Goal: Find specific page/section: Find specific page/section

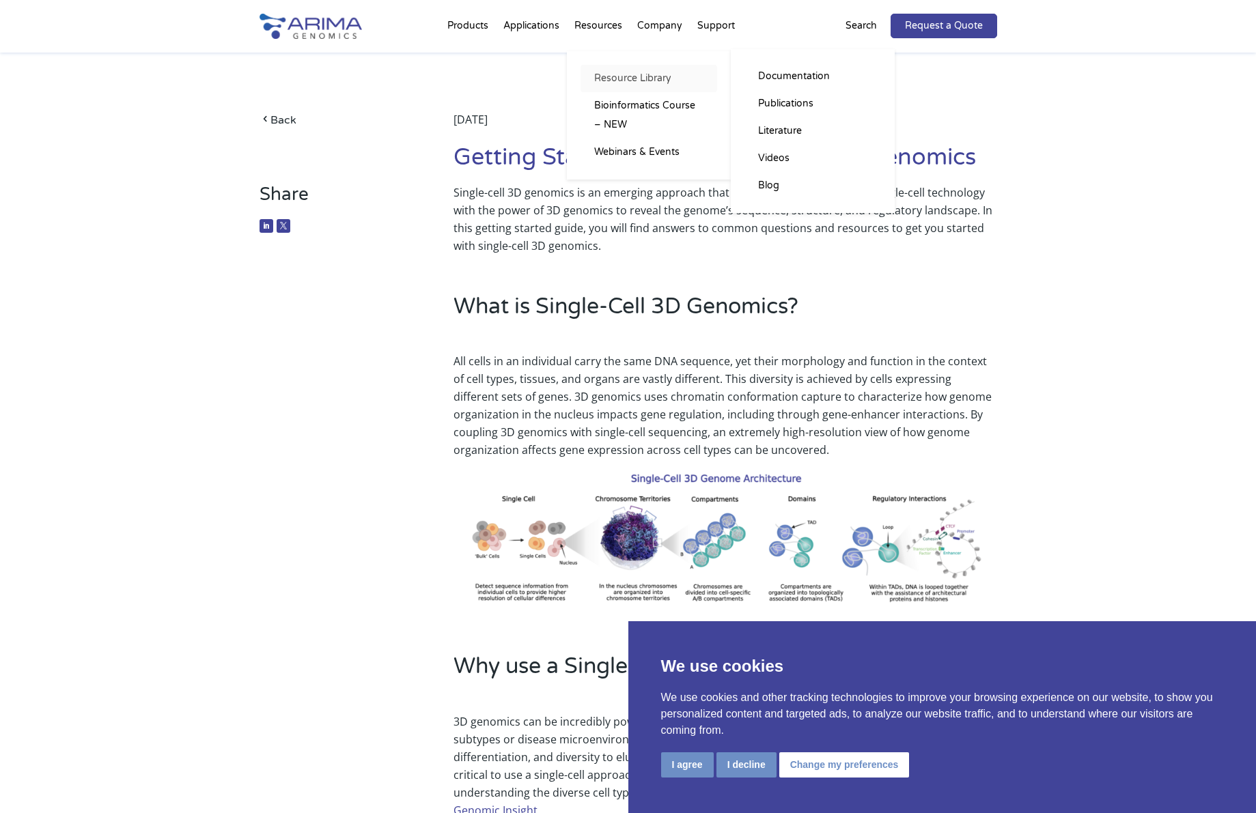
click at [619, 82] on link "Resource Library" at bounding box center [649, 78] width 137 height 27
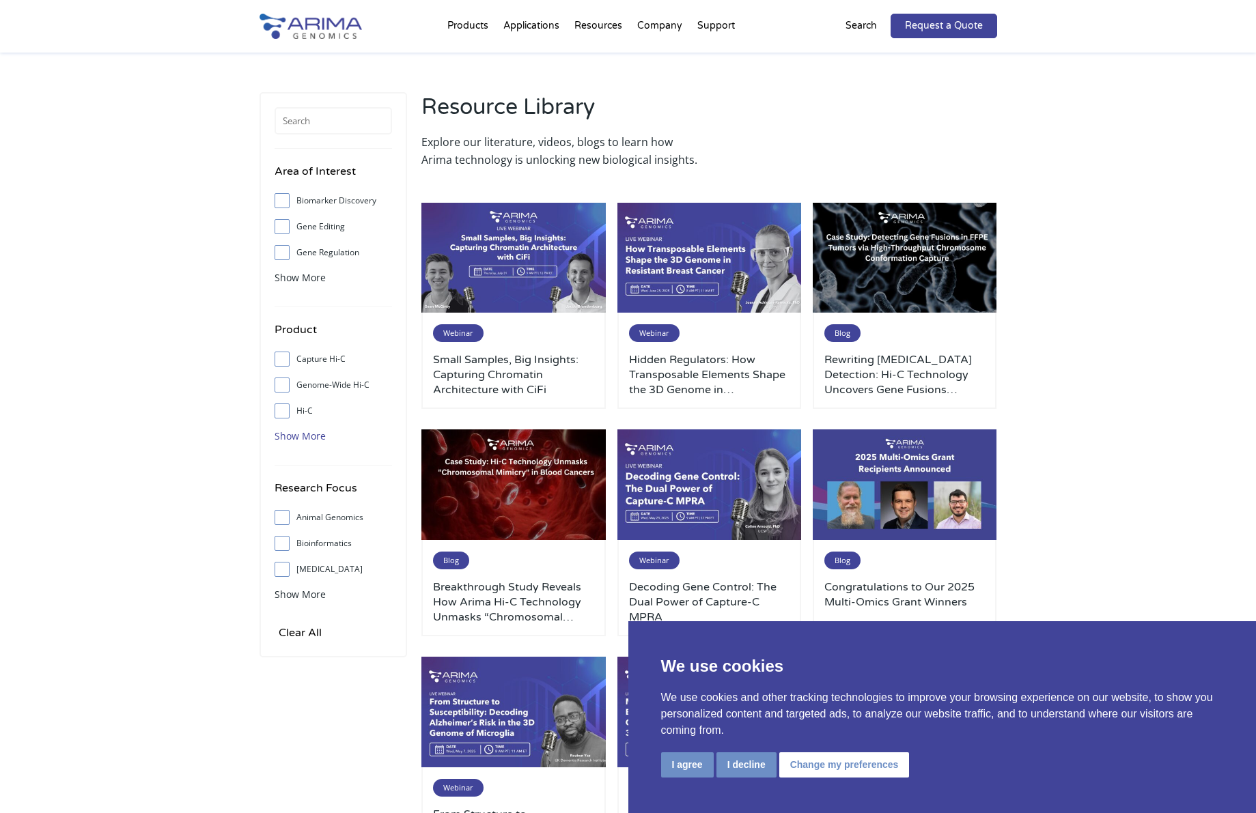
click at [306, 432] on span "Show More" at bounding box center [300, 436] width 51 height 13
click at [277, 543] on input "Single Cell Methyl-3C" at bounding box center [281, 540] width 9 height 9
checkbox input "true"
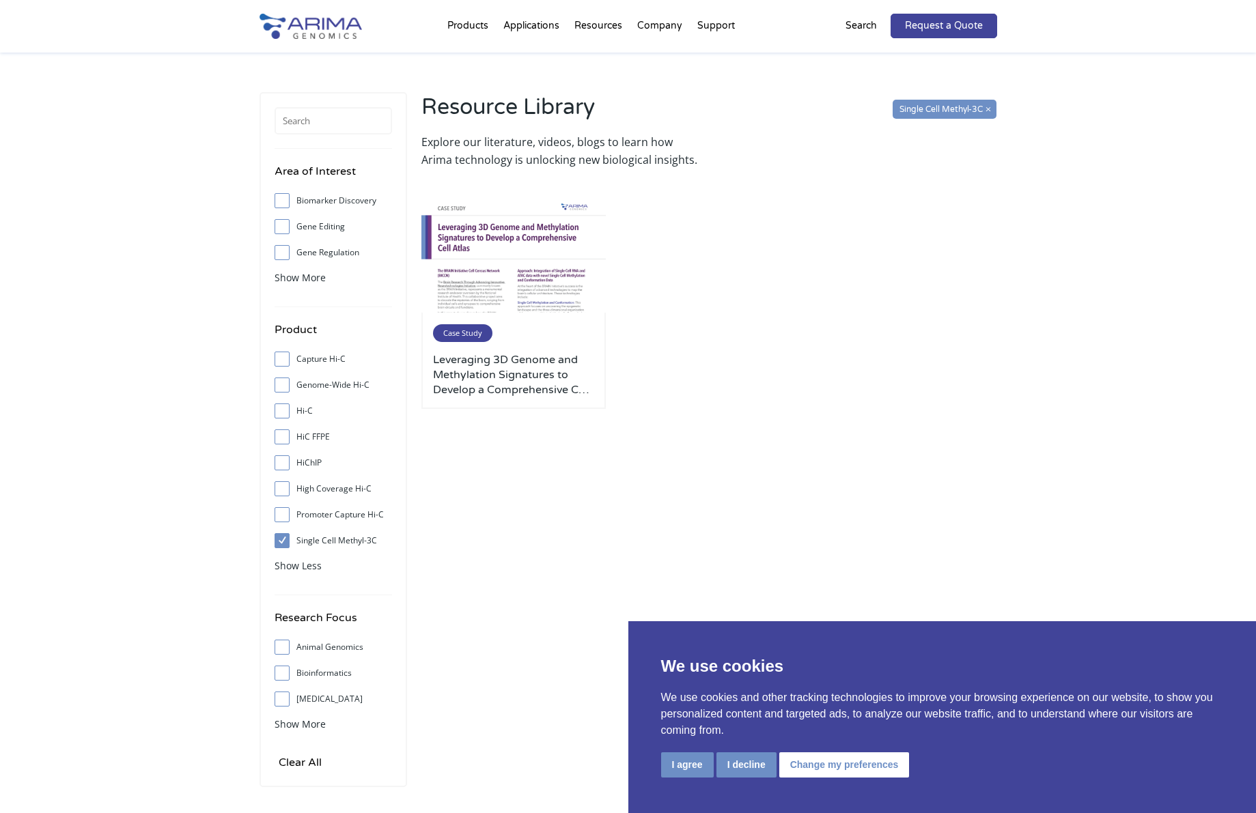
click at [282, 382] on input "Genome-Wide Hi-C" at bounding box center [281, 384] width 9 height 9
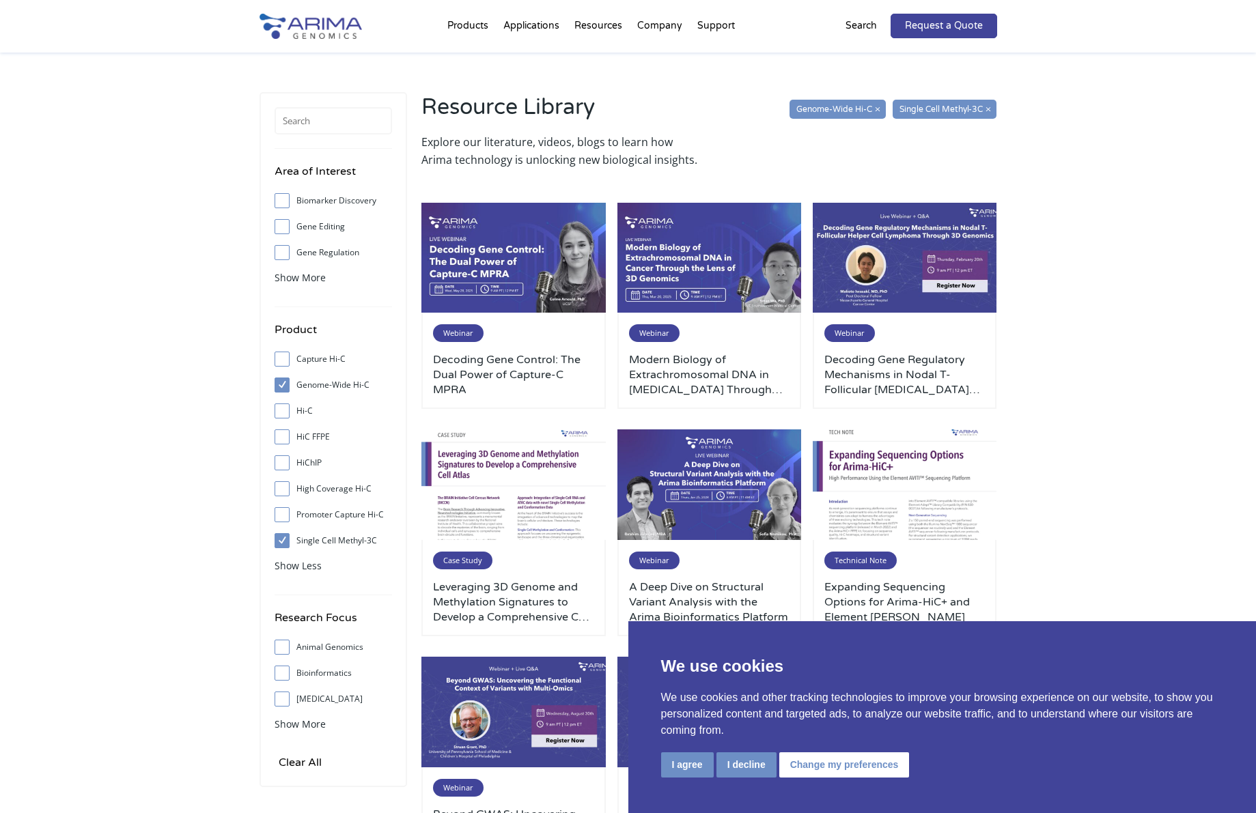
click at [281, 384] on input "Genome-Wide Hi-C" at bounding box center [281, 384] width 9 height 9
checkbox input "false"
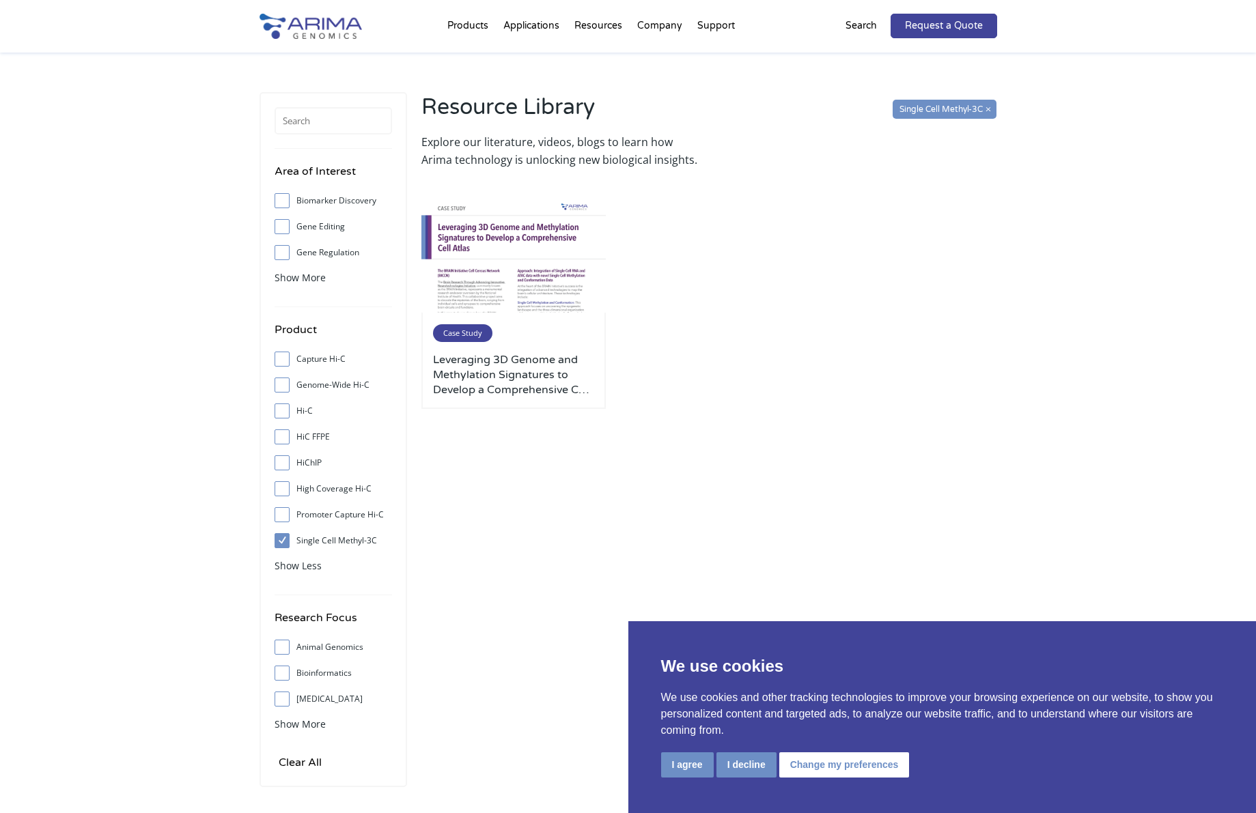
click at [281, 535] on span at bounding box center [286, 540] width 22 height 15
click at [281, 536] on input "Single Cell Methyl-3C" at bounding box center [281, 540] width 9 height 9
checkbox input "false"
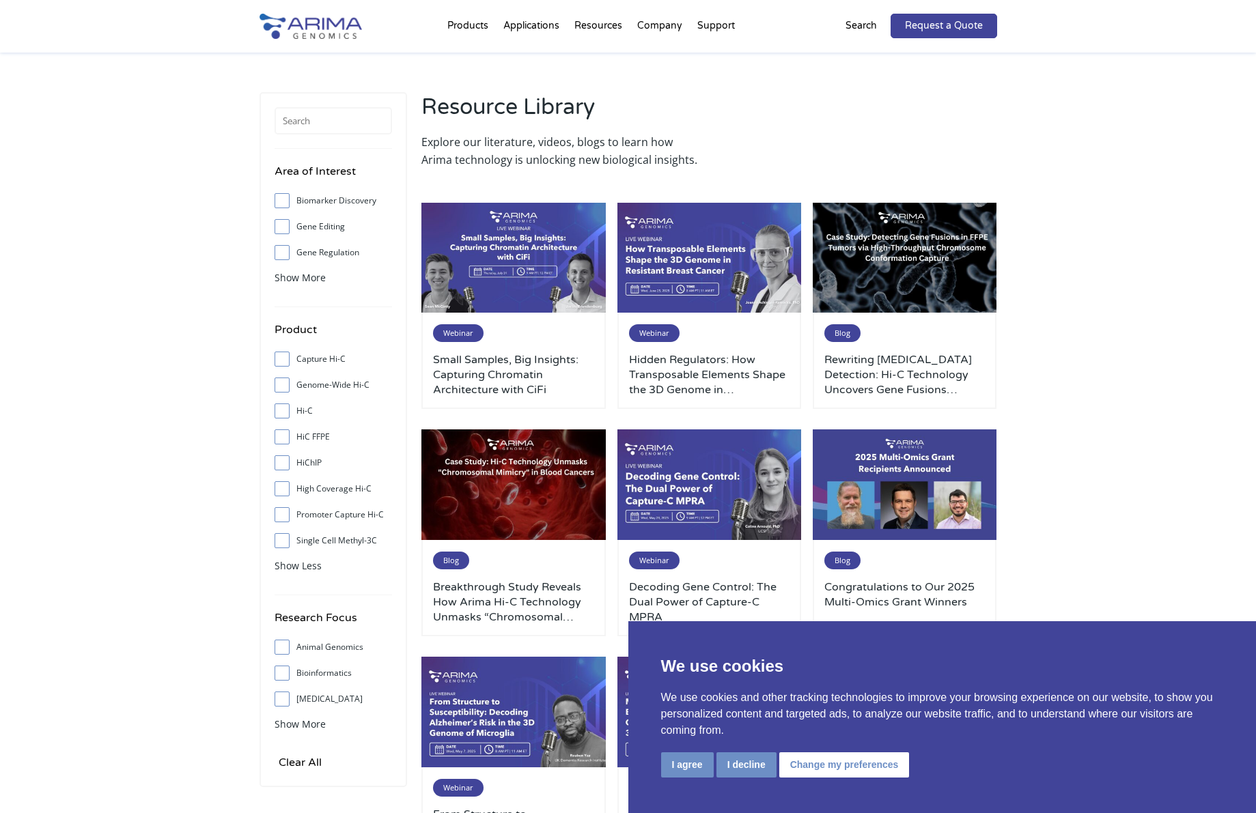
click at [144, 294] on div "Area of Interest Biomarker Discovery Gene Editing Gene Regulation Genome Assemb…" at bounding box center [628, 610] width 1256 height 1114
